Goal: Use online tool/utility

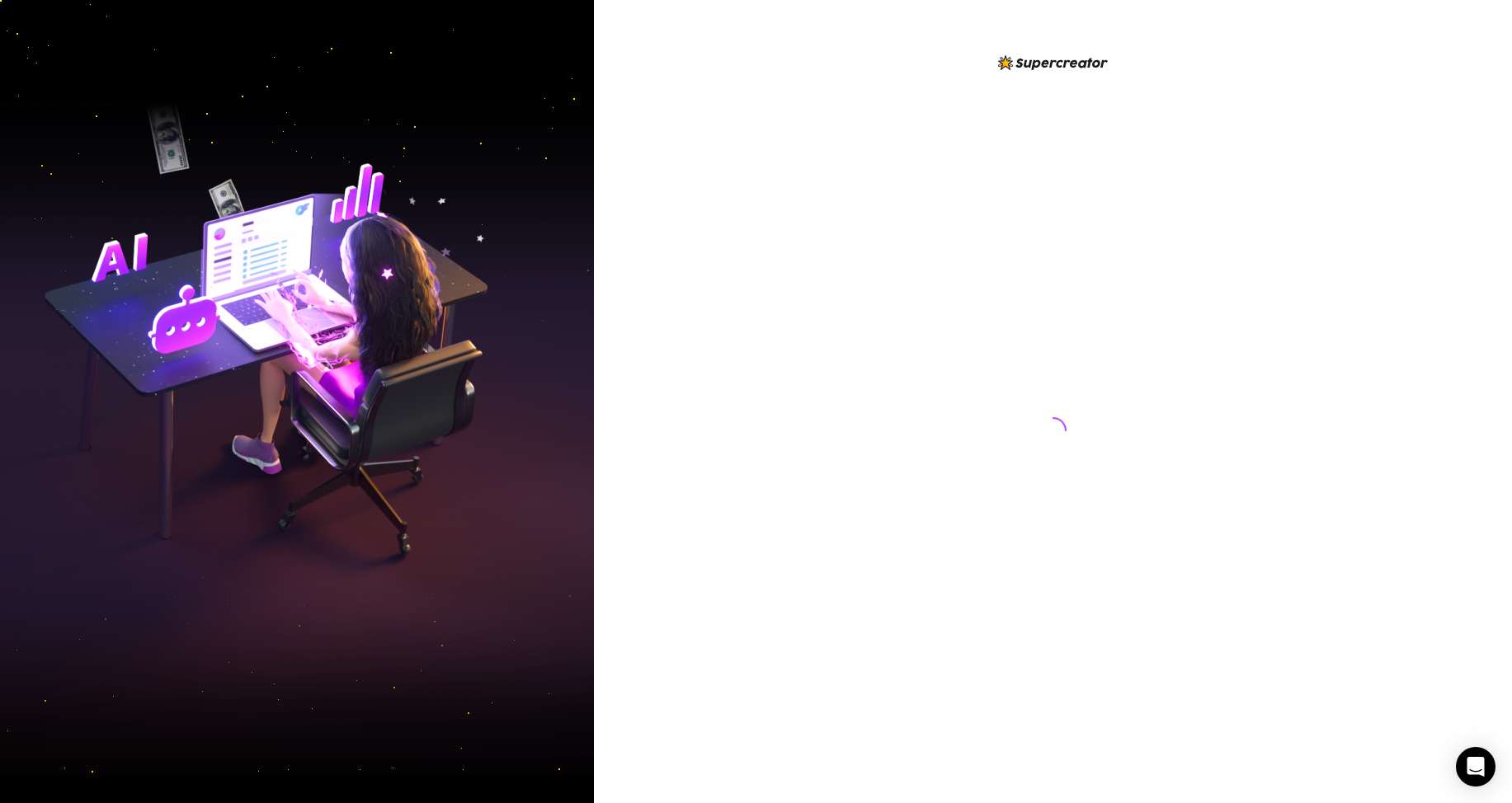
click at [901, 392] on div at bounding box center [1053, 414] width 368 height 724
click at [862, 216] on div at bounding box center [1053, 402] width 918 height 803
click at [703, 149] on div at bounding box center [1053, 402] width 918 height 803
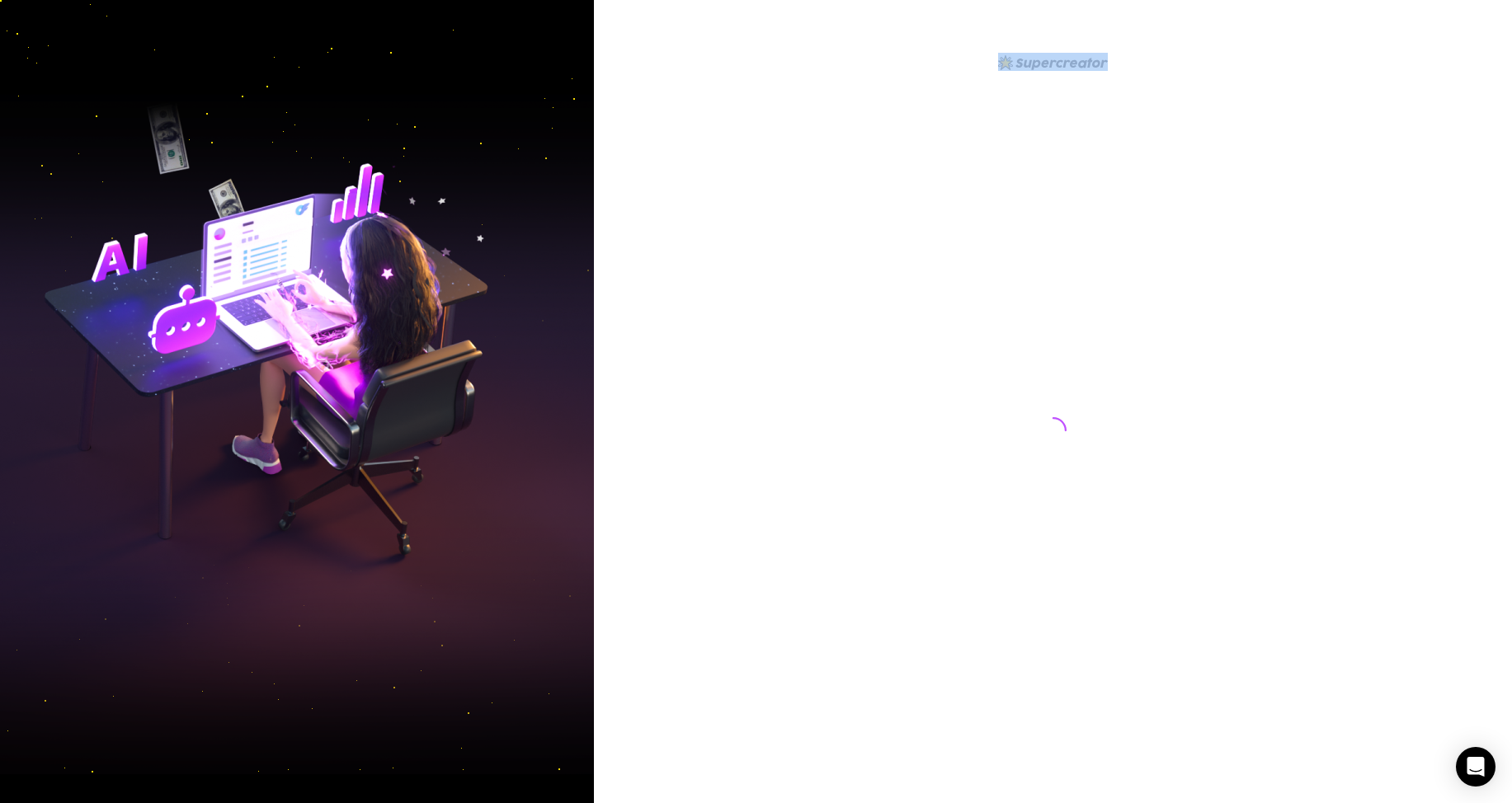
click at [703, 149] on div at bounding box center [1053, 402] width 918 height 803
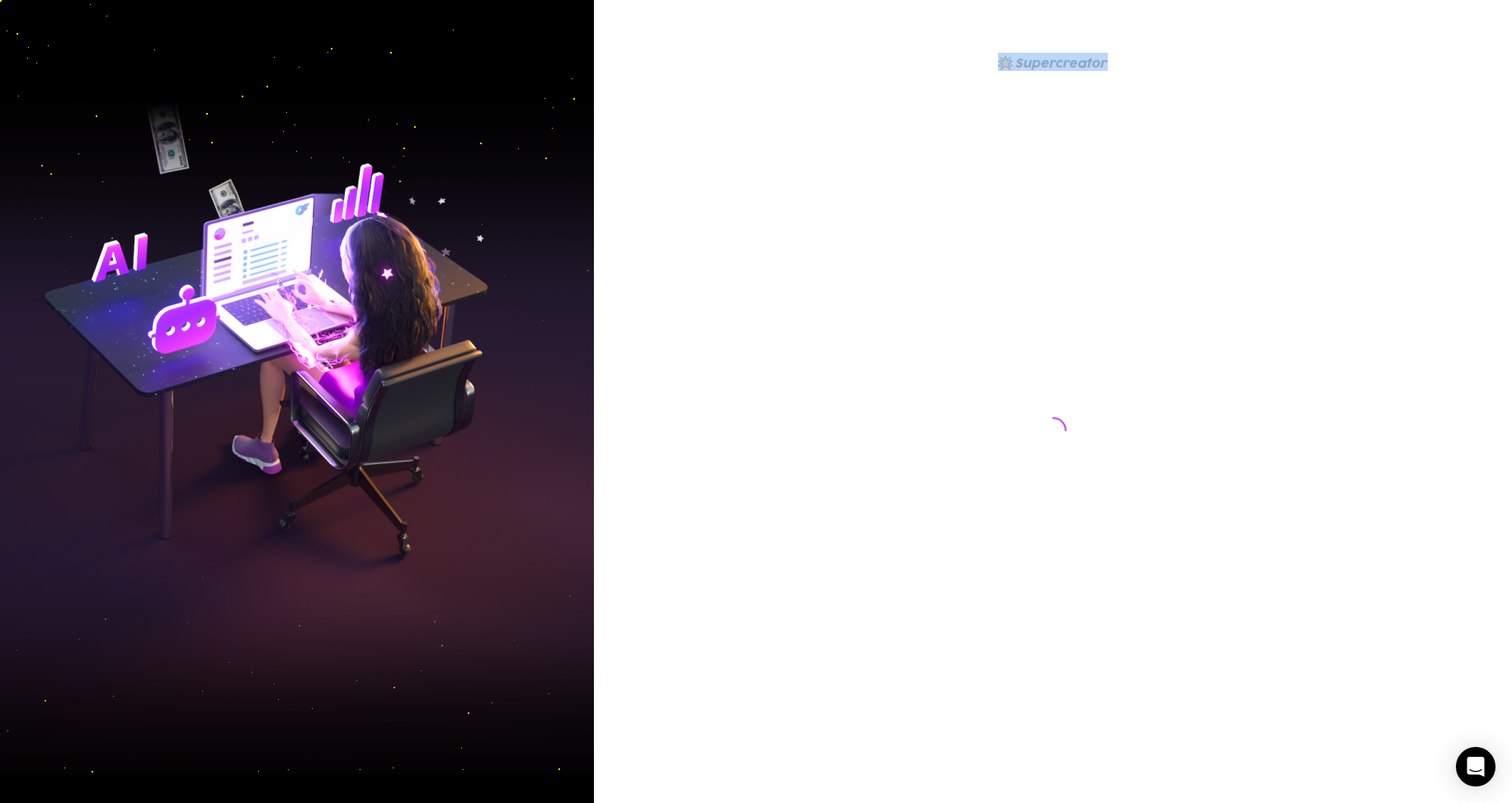
click at [705, 149] on div at bounding box center [1053, 402] width 918 height 803
click at [707, 149] on div at bounding box center [1053, 402] width 918 height 803
